Goal: Task Accomplishment & Management: Manage account settings

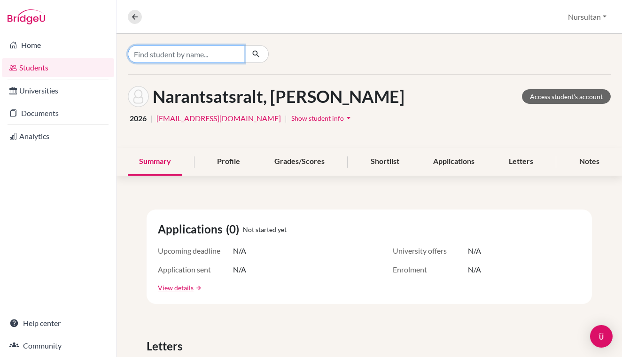
click at [193, 53] on input "Find student by name..." at bounding box center [186, 54] width 116 height 18
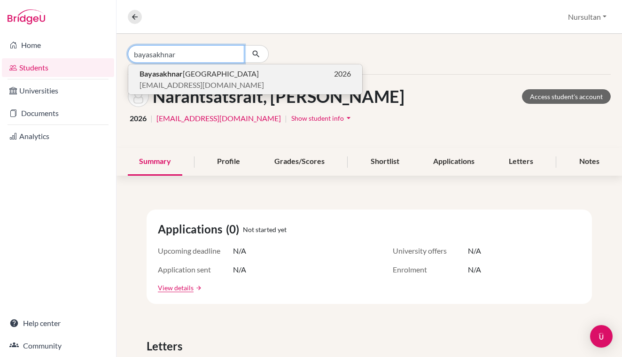
type input "bayasakhnar"
click at [201, 75] on span "[PERSON_NAME]" at bounding box center [198, 73] width 119 height 11
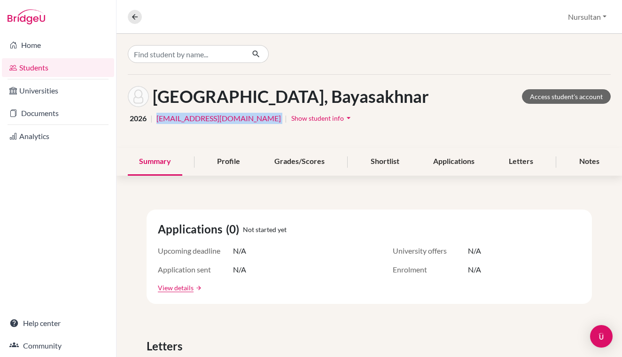
drag, startPoint x: 155, startPoint y: 120, endPoint x: 237, endPoint y: 122, distance: 82.2
click at [237, 122] on div "2026 | [EMAIL_ADDRESS][DOMAIN_NAME] | Show student info arrow_drop_down" at bounding box center [369, 118] width 483 height 15
click at [599, 22] on button "Nursultan" at bounding box center [586, 17] width 47 height 18
click at [561, 80] on button "Log out" at bounding box center [575, 76] width 74 height 15
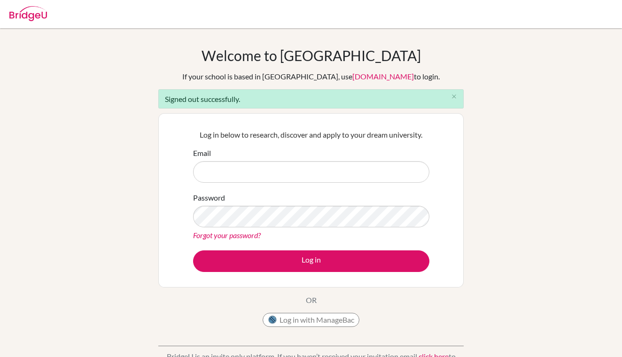
click at [234, 173] on input "Email" at bounding box center [311, 172] width 236 height 22
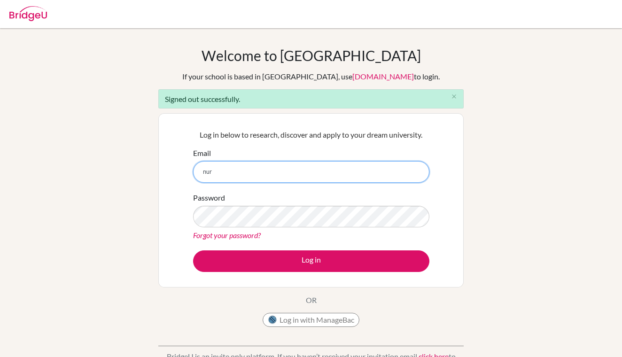
type input "[EMAIL_ADDRESS][DOMAIN_NAME]"
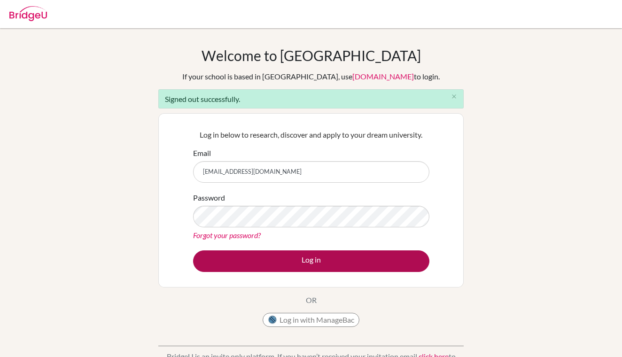
click at [272, 257] on button "Log in" at bounding box center [311, 261] width 236 height 22
